Goal: Task Accomplishment & Management: Manage account settings

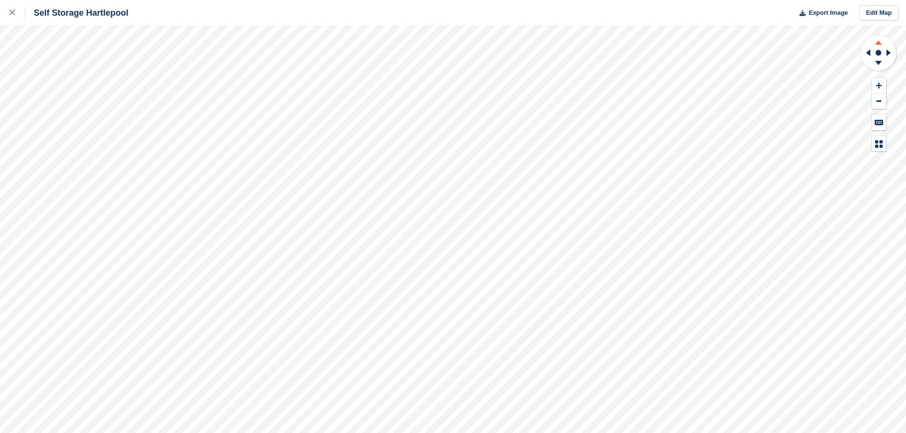
click at [495, 42] on icon at bounding box center [878, 42] width 7 height 4
click at [495, 64] on icon at bounding box center [878, 64] width 25 height 12
click at [495, 45] on icon at bounding box center [878, 42] width 7 height 4
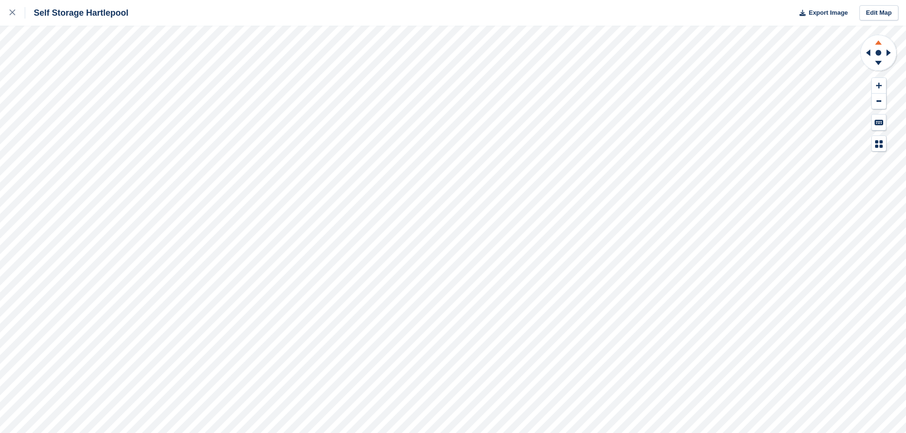
click at [495, 40] on icon at bounding box center [878, 41] width 25 height 12
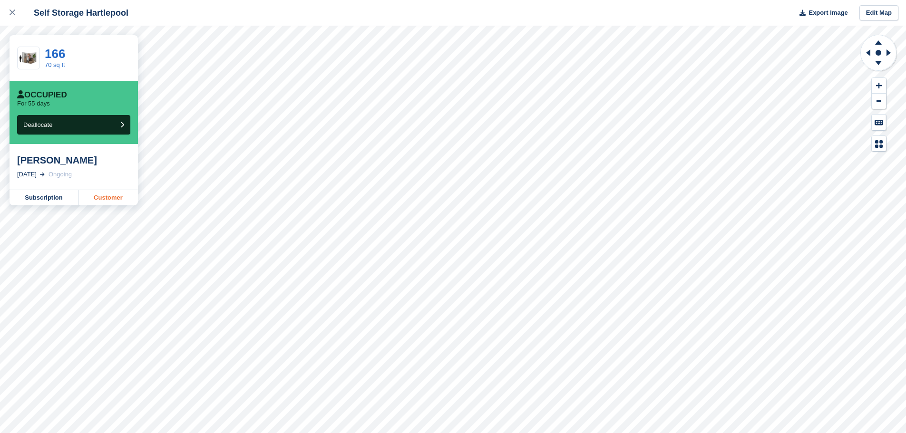
click at [107, 205] on link "Customer" at bounding box center [107, 197] width 59 height 15
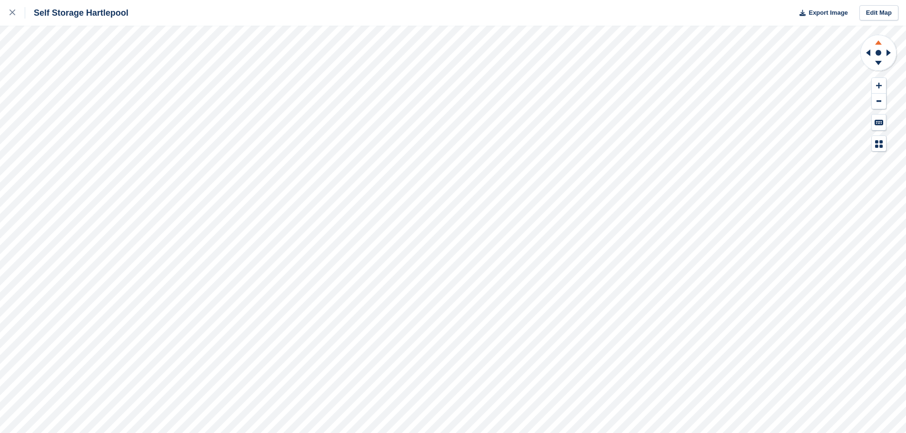
drag, startPoint x: 877, startPoint y: 41, endPoint x: 880, endPoint y: 63, distance: 22.5
click at [495, 42] on g at bounding box center [878, 41] width 25 height 12
click at [495, 68] on icon at bounding box center [878, 64] width 25 height 12
click at [495, 46] on icon at bounding box center [878, 41] width 25 height 12
click at [495, 44] on icon at bounding box center [878, 41] width 25 height 12
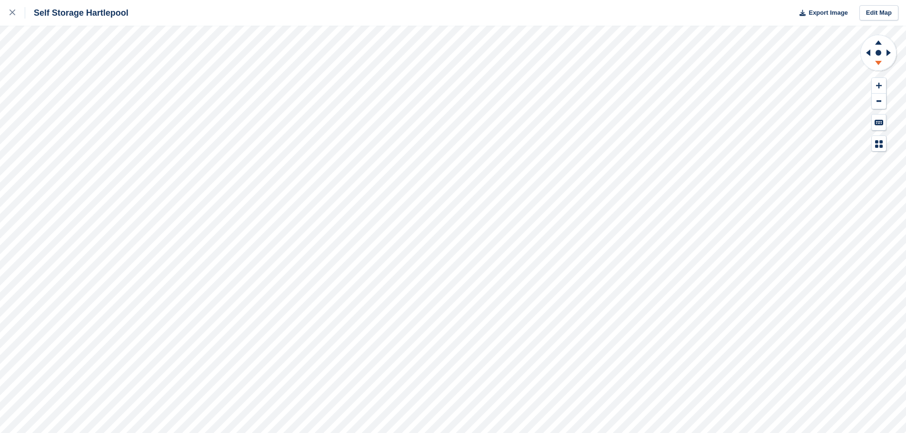
click at [495, 62] on icon at bounding box center [878, 63] width 7 height 4
click at [495, 46] on icon at bounding box center [878, 41] width 25 height 12
click at [495, 84] on icon at bounding box center [879, 85] width 6 height 7
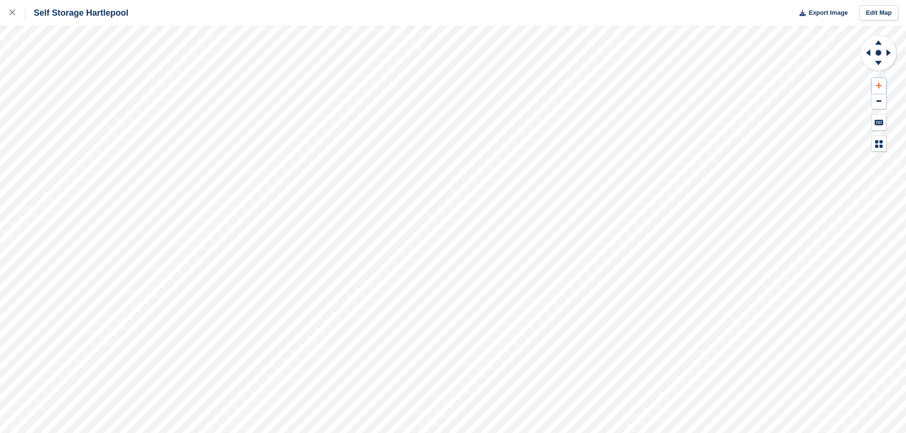
click at [495, 84] on icon at bounding box center [879, 85] width 6 height 7
click at [495, 62] on icon at bounding box center [878, 63] width 7 height 4
click at [495, 51] on circle at bounding box center [878, 53] width 6 height 6
click at [495, 41] on icon at bounding box center [878, 41] width 25 height 12
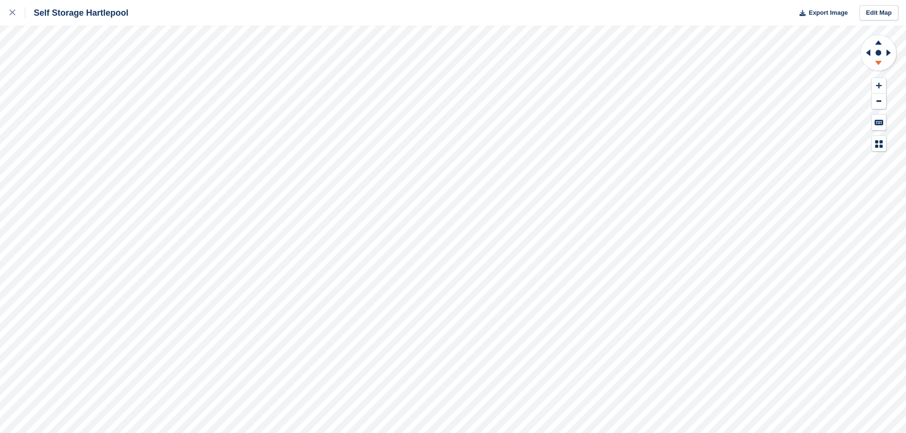
click at [495, 64] on icon at bounding box center [878, 64] width 25 height 12
click at [495, 86] on icon at bounding box center [879, 86] width 6 height 6
click at [495, 46] on icon at bounding box center [878, 41] width 25 height 12
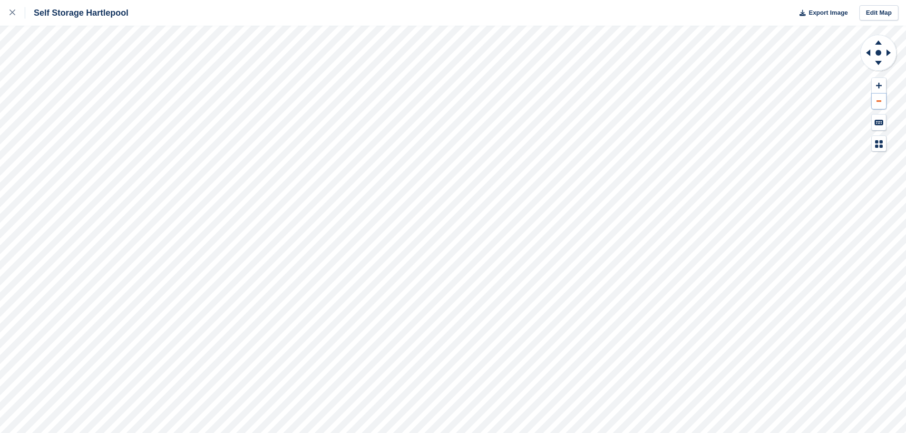
click at [495, 98] on button at bounding box center [879, 102] width 14 height 16
click at [495, 92] on button at bounding box center [879, 86] width 14 height 16
click at [495, 85] on icon at bounding box center [879, 85] width 6 height 7
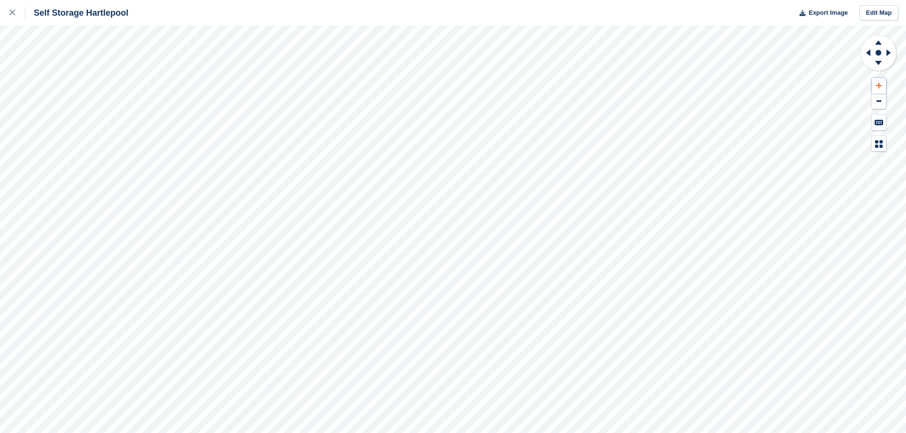
click at [495, 85] on icon at bounding box center [879, 85] width 6 height 7
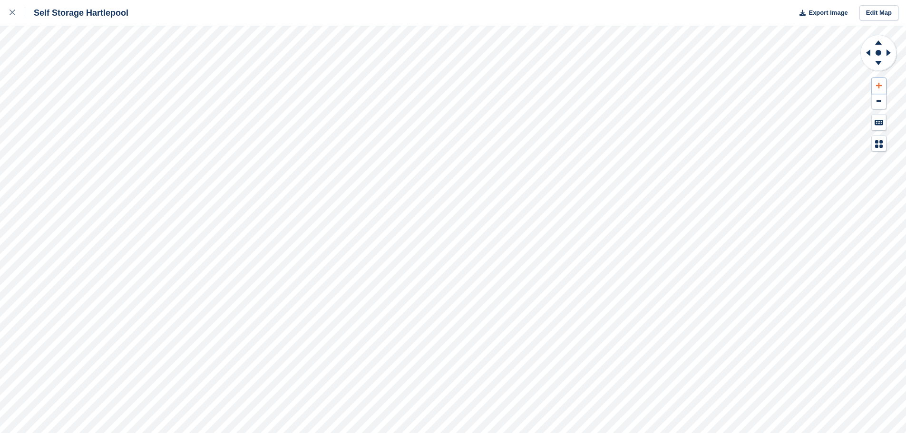
click at [495, 85] on icon at bounding box center [879, 85] width 6 height 7
click at [495, 58] on icon at bounding box center [867, 52] width 12 height 25
click at [495, 65] on icon at bounding box center [878, 64] width 25 height 12
click at [495, 39] on icon at bounding box center [878, 41] width 25 height 12
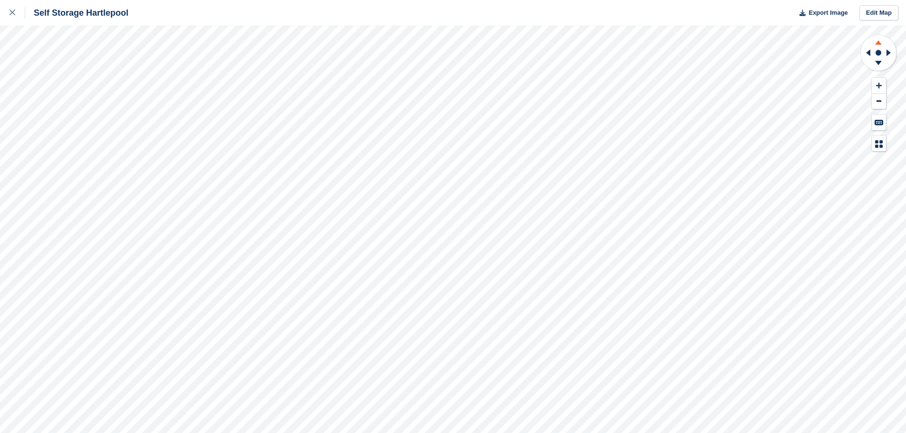
click at [495, 44] on icon at bounding box center [878, 42] width 7 height 4
click at [495, 65] on icon at bounding box center [878, 64] width 25 height 12
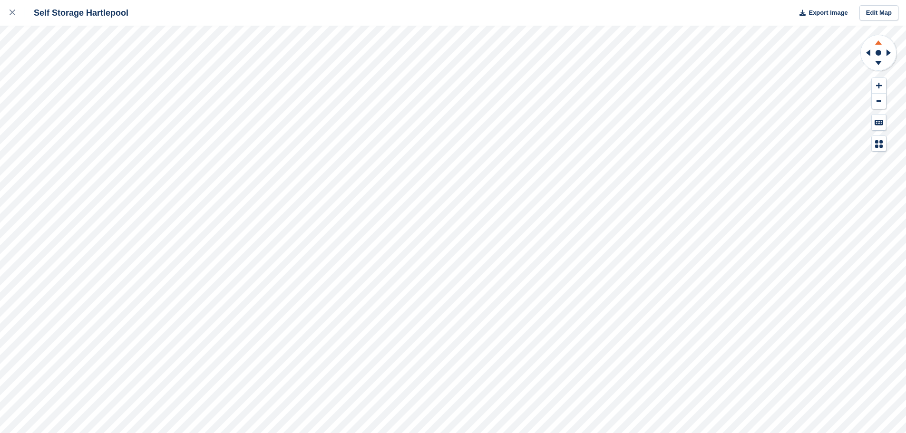
click at [495, 45] on g at bounding box center [878, 41] width 25 height 12
click at [495, 63] on icon at bounding box center [878, 63] width 7 height 4
click at [495, 60] on icon at bounding box center [878, 64] width 25 height 12
click at [495, 63] on icon at bounding box center [878, 63] width 7 height 4
click at [495, 44] on icon at bounding box center [878, 42] width 7 height 4
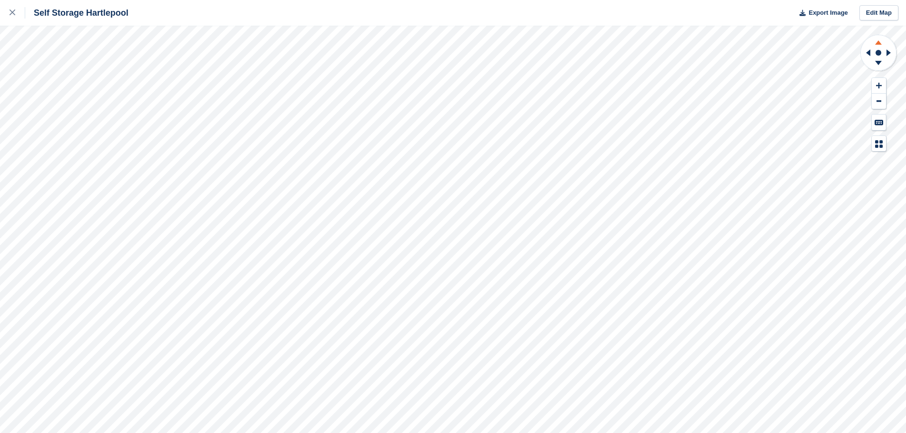
click at [495, 44] on icon at bounding box center [878, 42] width 7 height 4
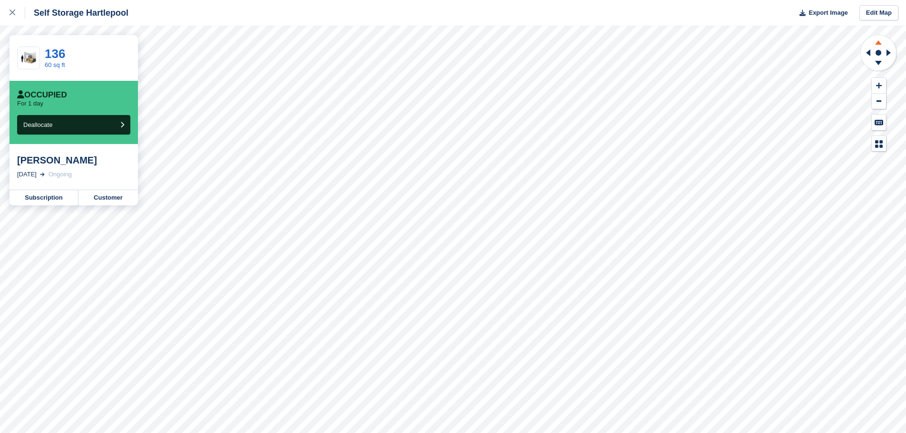
click at [495, 41] on icon at bounding box center [878, 41] width 25 height 12
click at [495, 63] on icon at bounding box center [878, 63] width 7 height 4
click at [495, 42] on icon at bounding box center [878, 41] width 25 height 12
click at [495, 63] on icon at bounding box center [878, 64] width 25 height 12
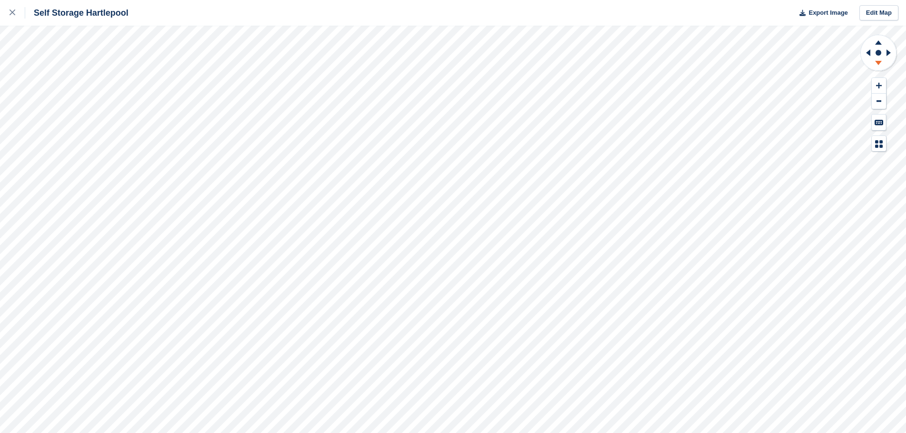
click at [495, 64] on icon at bounding box center [878, 64] width 25 height 12
click at [495, 62] on icon at bounding box center [878, 63] width 7 height 4
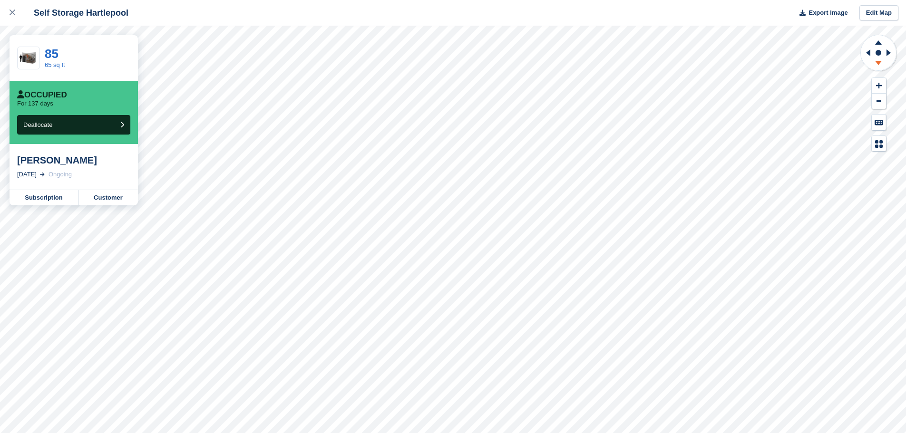
click at [495, 65] on icon at bounding box center [878, 64] width 25 height 12
click at [495, 43] on icon at bounding box center [878, 42] width 7 height 4
click at [495, 42] on icon at bounding box center [878, 41] width 25 height 12
click at [495, 65] on icon at bounding box center [878, 63] width 7 height 4
click at [495, 43] on icon at bounding box center [878, 42] width 7 height 4
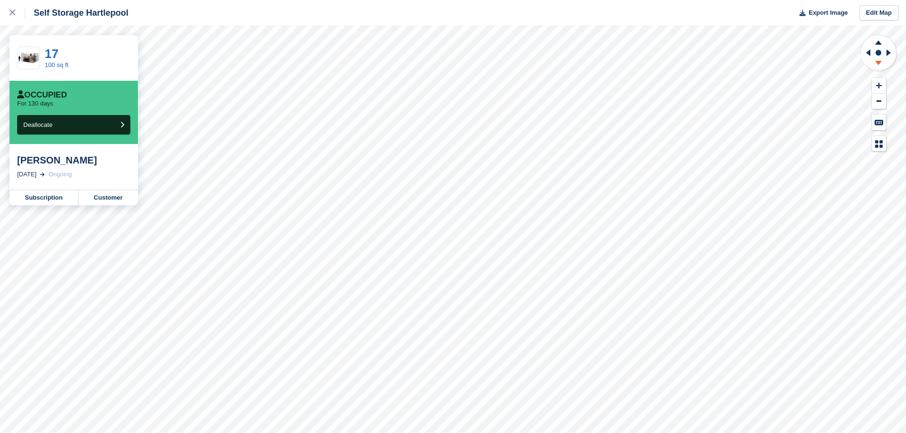
click at [495, 68] on icon at bounding box center [878, 64] width 25 height 12
click at [495, 50] on circle at bounding box center [878, 53] width 6 height 6
click at [495, 41] on g at bounding box center [878, 41] width 25 height 12
click at [495, 61] on icon at bounding box center [878, 63] width 7 height 4
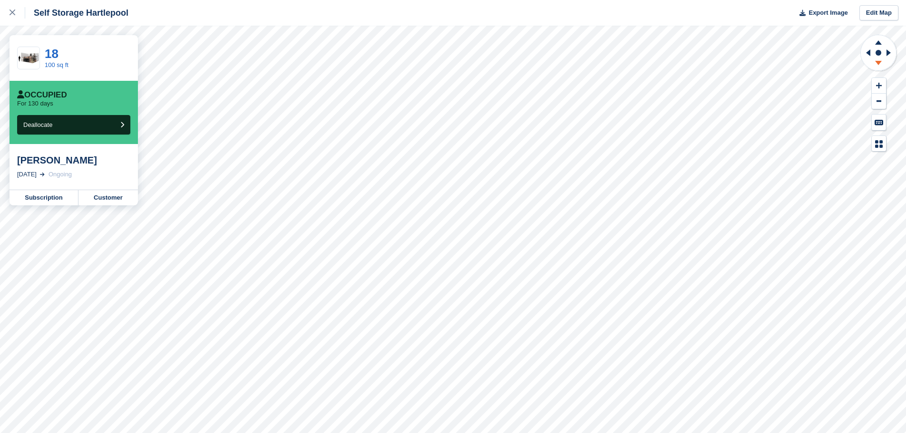
click at [495, 62] on icon at bounding box center [878, 63] width 7 height 4
click at [495, 46] on icon at bounding box center [878, 41] width 25 height 12
click at [495, 41] on icon at bounding box center [878, 41] width 25 height 12
click at [495, 68] on icon at bounding box center [878, 64] width 25 height 12
click at [495, 64] on icon at bounding box center [878, 63] width 7 height 4
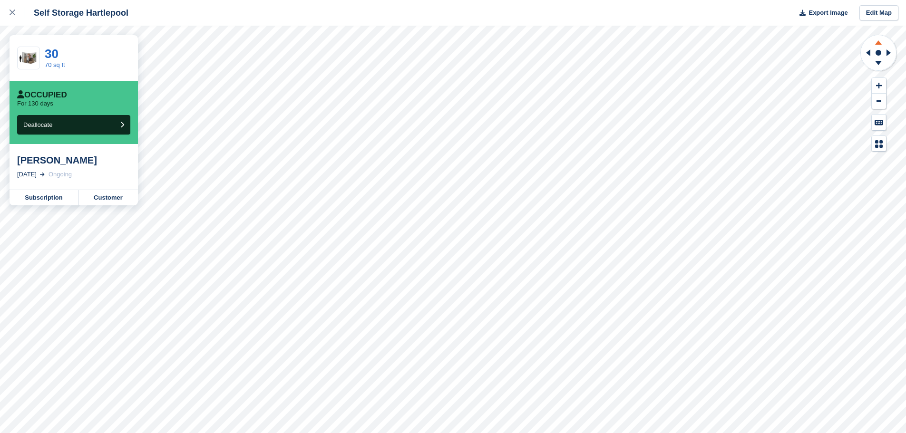
click at [495, 45] on icon at bounding box center [878, 41] width 25 height 12
click at [495, 39] on icon at bounding box center [878, 41] width 25 height 12
click at [495, 87] on button at bounding box center [879, 86] width 14 height 16
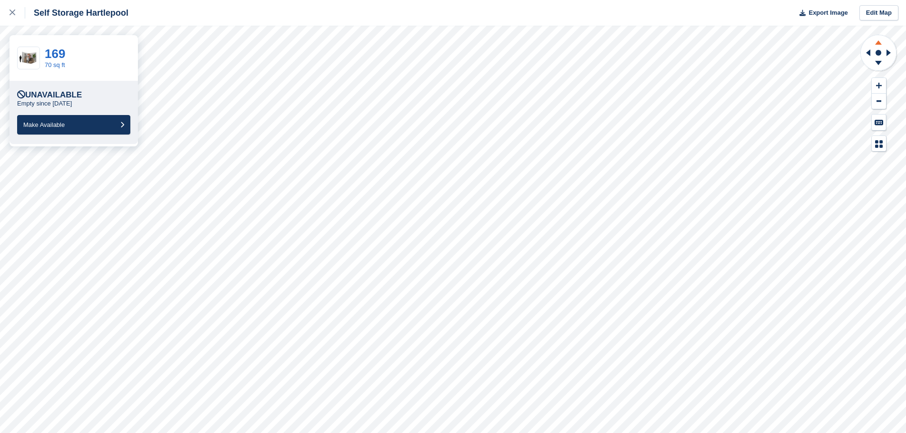
click at [495, 42] on icon at bounding box center [878, 42] width 7 height 4
click at [495, 68] on icon at bounding box center [878, 64] width 25 height 12
click at [495, 62] on icon at bounding box center [878, 63] width 7 height 4
click at [495, 39] on icon at bounding box center [878, 41] width 25 height 12
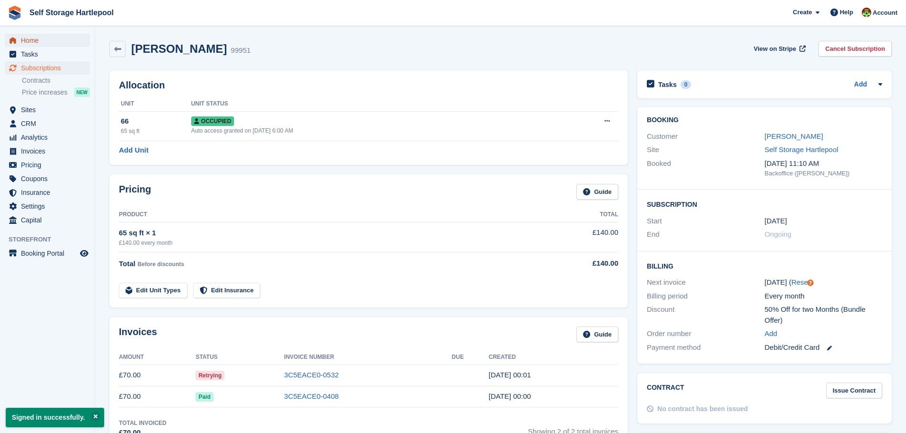
click at [28, 39] on span "Home" at bounding box center [49, 40] width 57 height 13
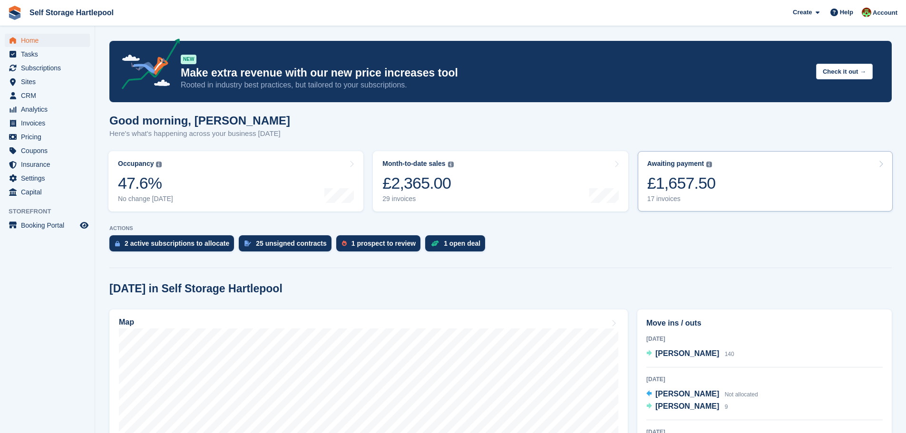
click at [659, 191] on div "£1,657.50" at bounding box center [681, 183] width 68 height 19
click at [662, 185] on div "£1,657.50" at bounding box center [681, 183] width 68 height 19
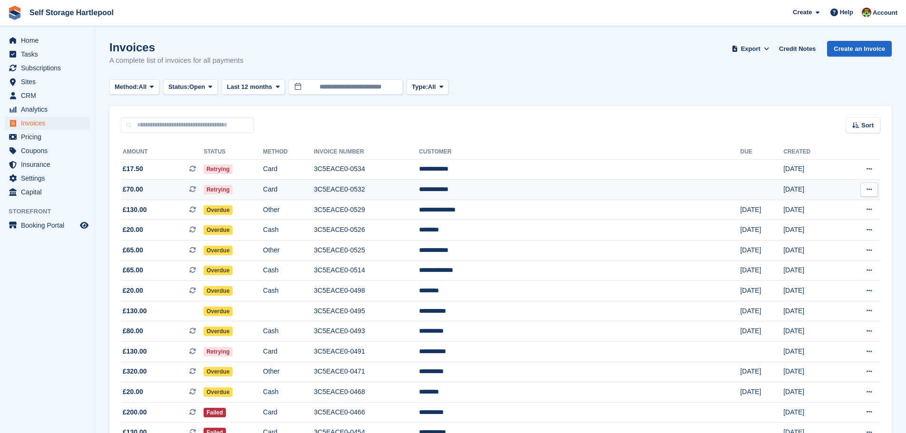
click at [196, 188] on icon at bounding box center [192, 189] width 7 height 7
click at [196, 170] on icon at bounding box center [192, 168] width 7 height 7
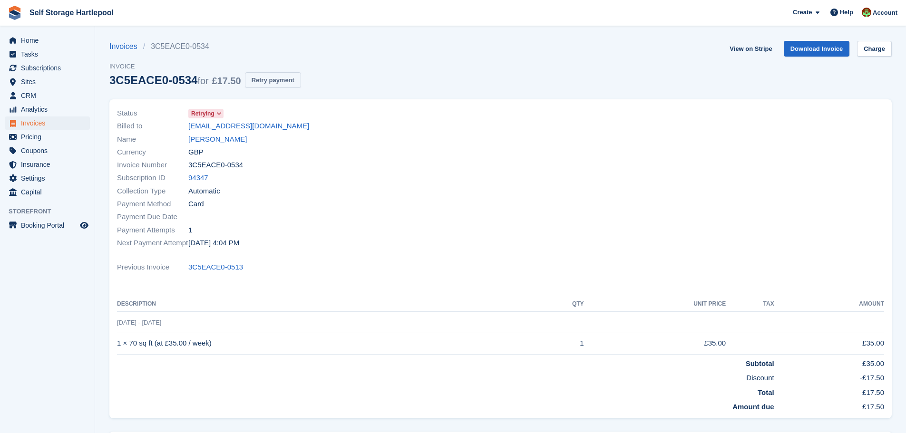
click at [273, 85] on button "Retry payment" at bounding box center [273, 80] width 56 height 16
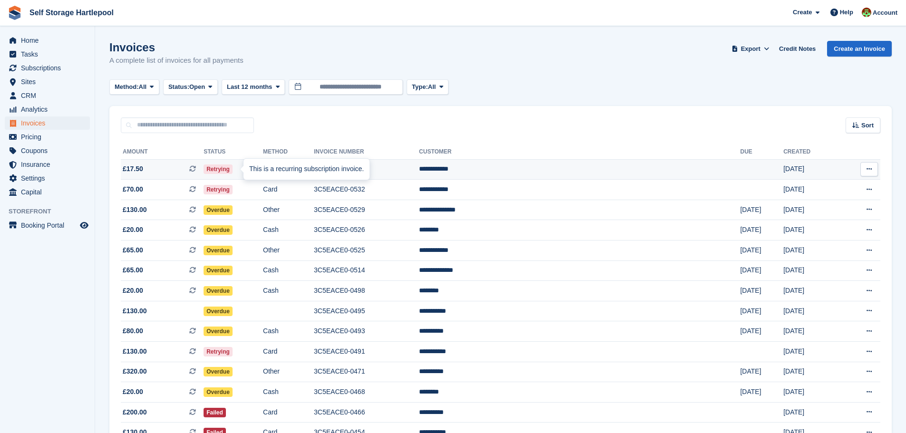
click at [196, 171] on icon at bounding box center [192, 168] width 7 height 7
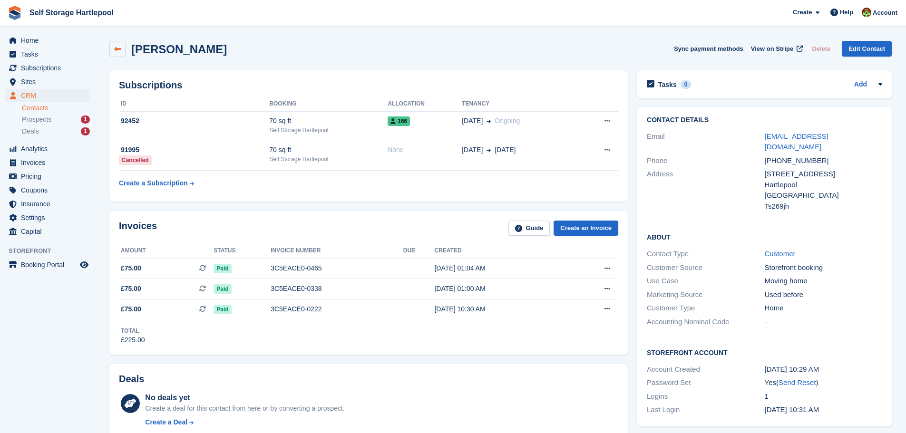
click at [114, 53] on link at bounding box center [117, 49] width 16 height 16
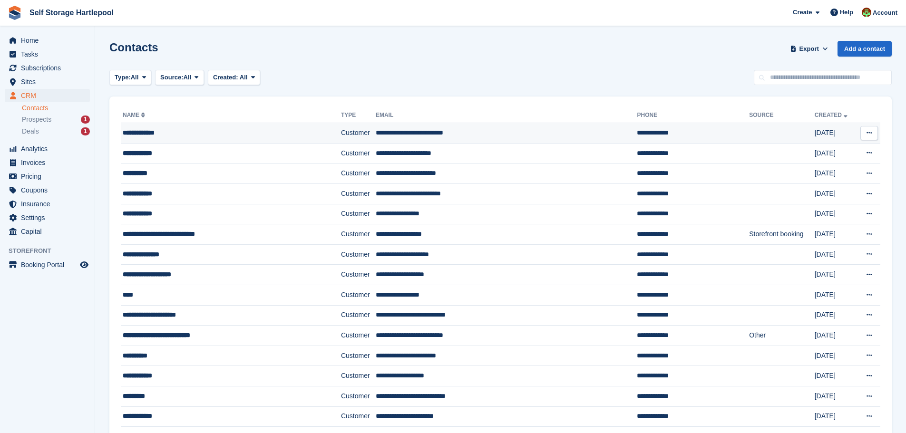
click at [211, 135] on div "**********" at bounding box center [213, 133] width 181 height 10
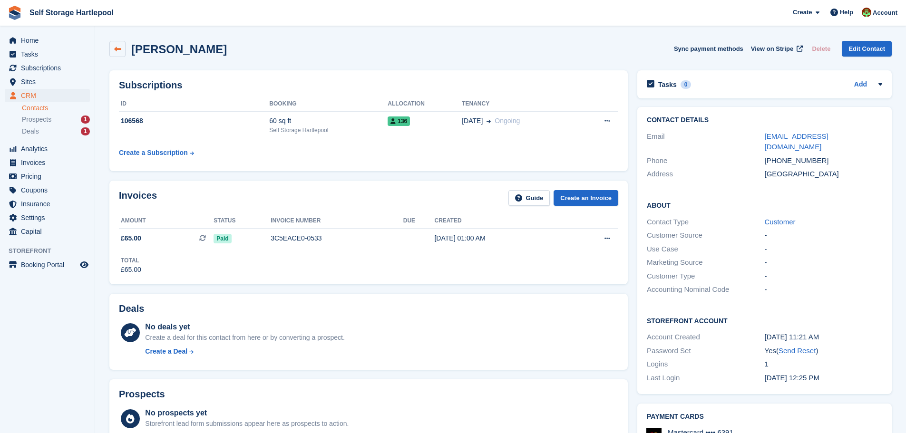
click at [121, 47] on icon at bounding box center [117, 49] width 7 height 7
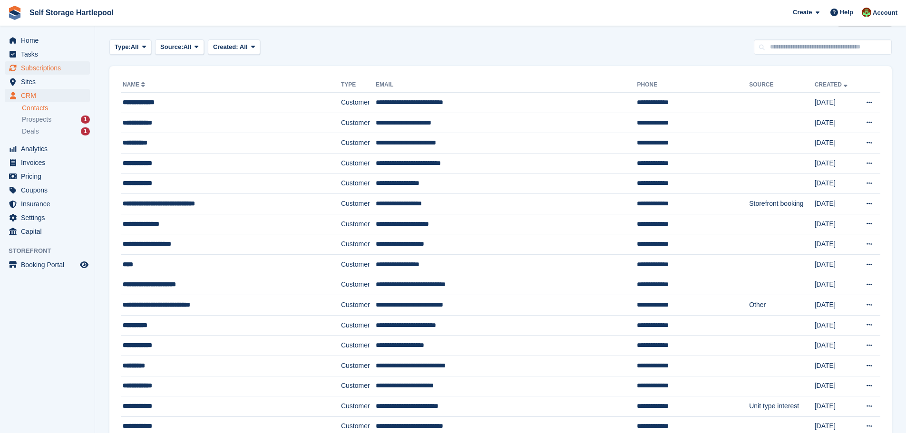
scroll to position [48, 0]
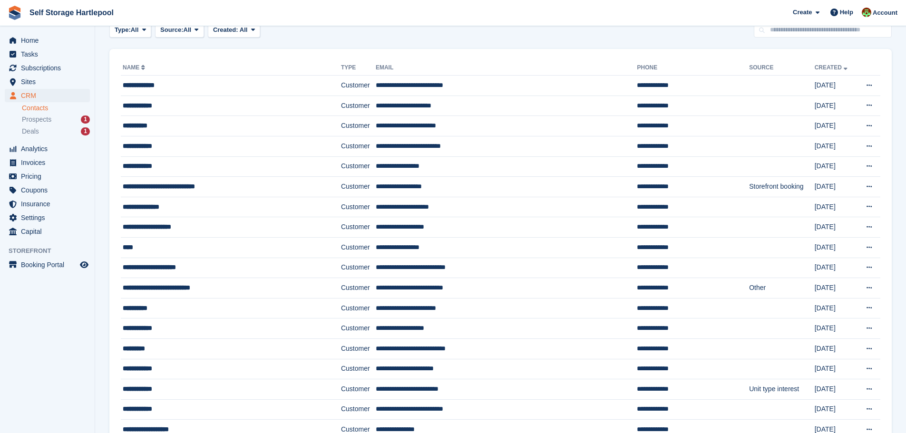
click at [36, 33] on div "Home Tasks Subscriptions Subscriptions Subscriptions Contracts Price increases …" at bounding box center [47, 134] width 95 height 209
click at [36, 36] on span "Home" at bounding box center [49, 40] width 57 height 13
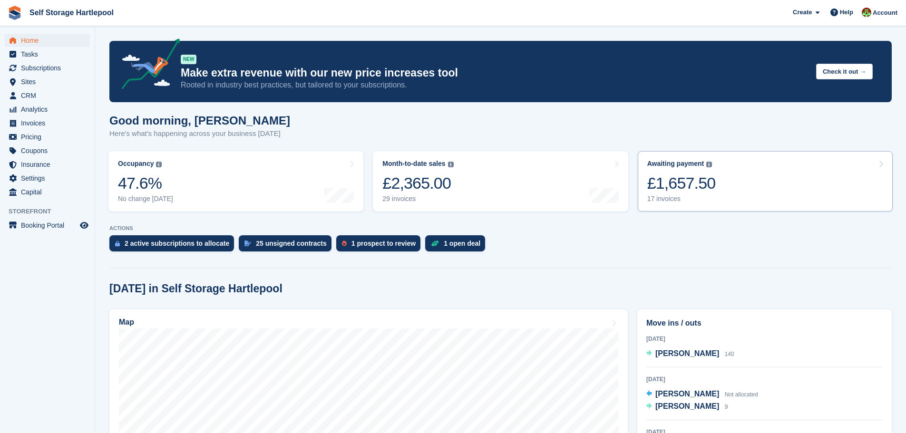
click at [697, 185] on div "£1,657.50" at bounding box center [681, 183] width 68 height 19
